Goal: Use online tool/utility: Utilize a website feature to perform a specific function

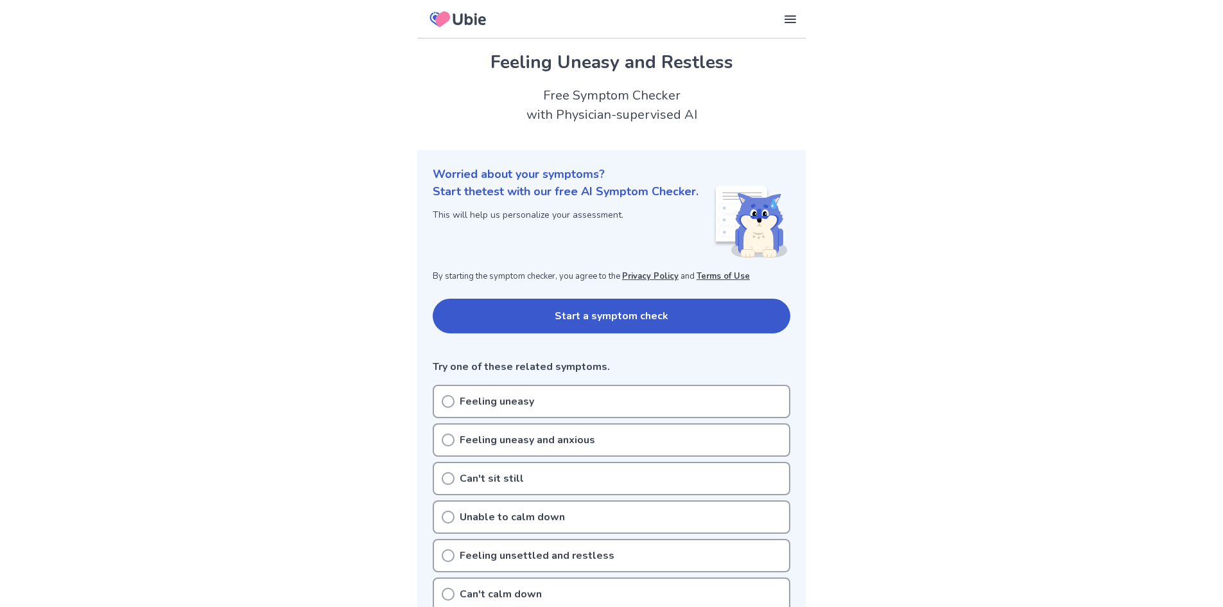
click at [443, 401] on circle at bounding box center [448, 401] width 12 height 12
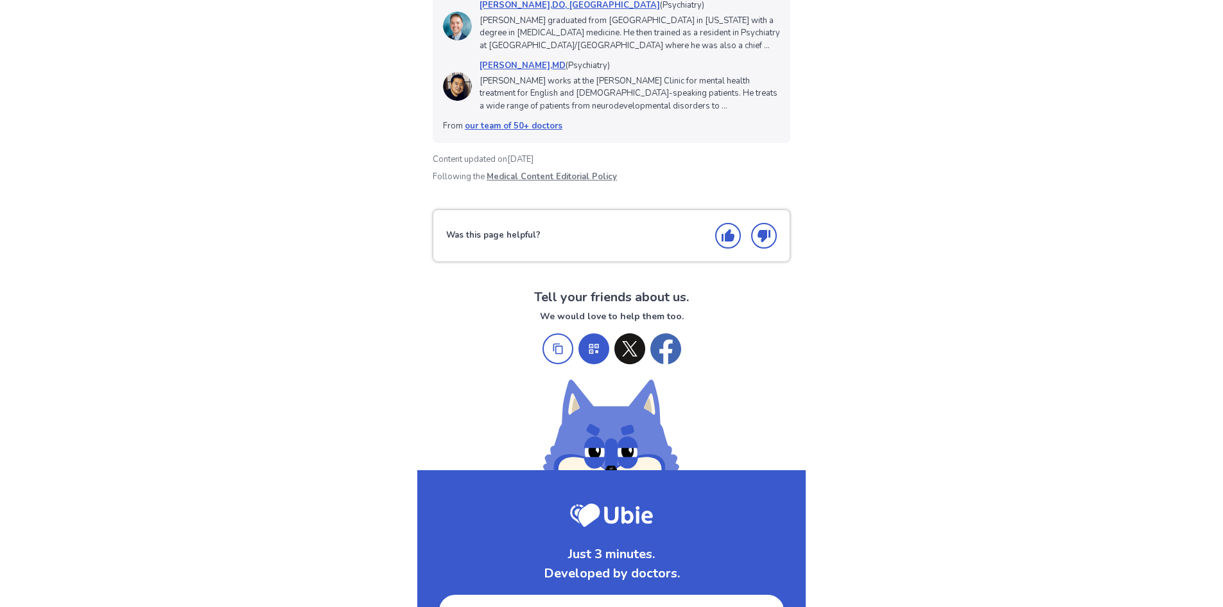
scroll to position [1669, 0]
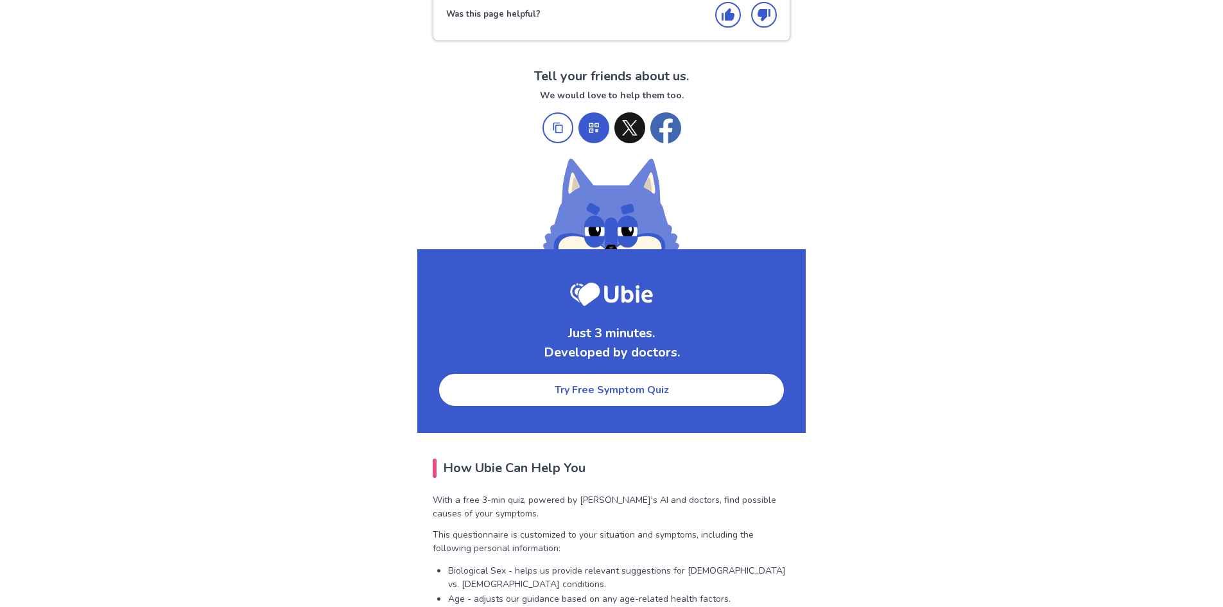
click at [531, 390] on link "Try Free Symptom Quiz" at bounding box center [611, 389] width 347 height 35
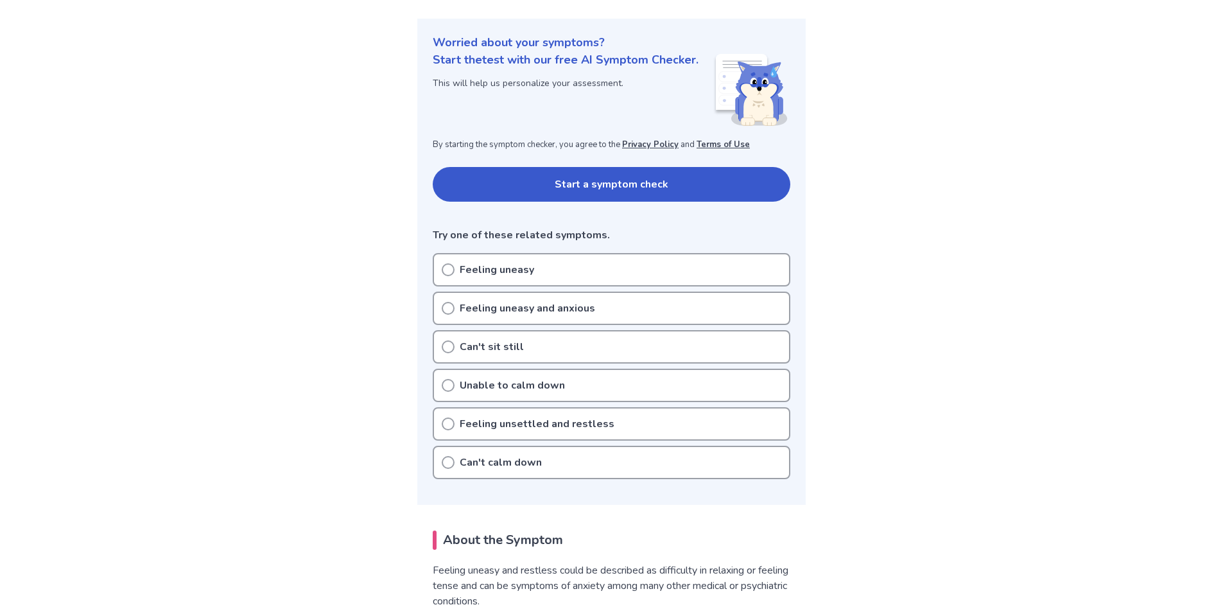
scroll to position [125, 0]
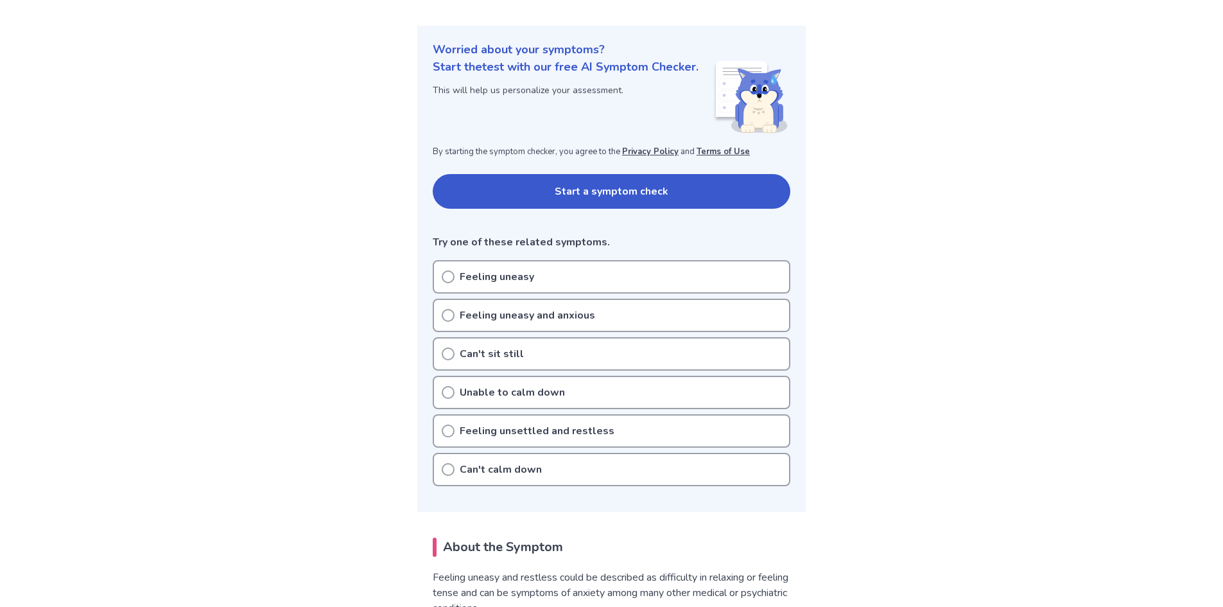
click at [447, 428] on icon at bounding box center [448, 430] width 13 height 13
